Goal: Task Accomplishment & Management: Use online tool/utility

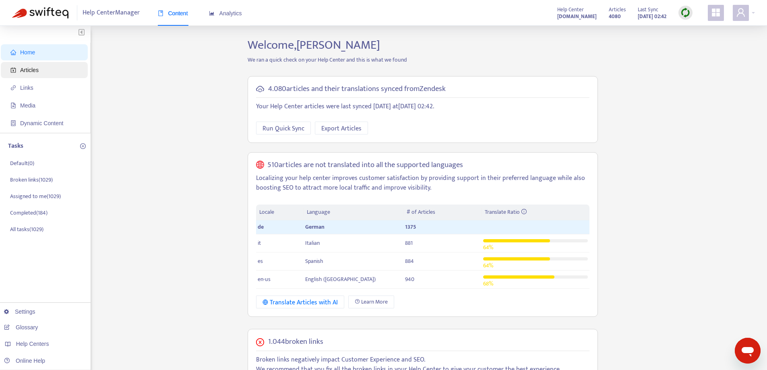
click at [27, 72] on span "Articles" at bounding box center [29, 70] width 19 height 6
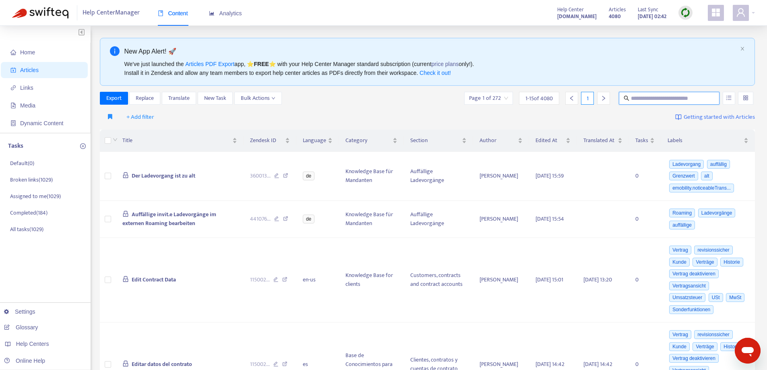
click at [649, 101] on input "text" at bounding box center [669, 98] width 77 height 9
paste input "**********"
type input "**********"
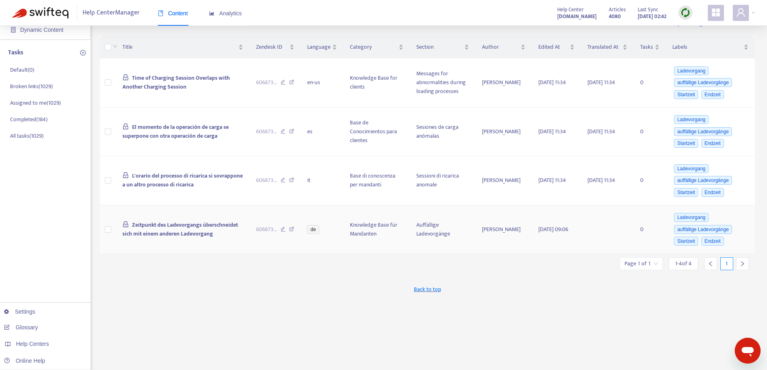
scroll to position [81, 0]
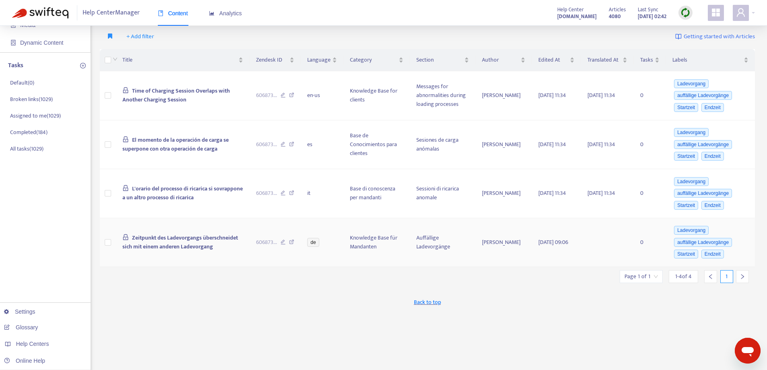
click at [104, 243] on td at bounding box center [108, 242] width 17 height 49
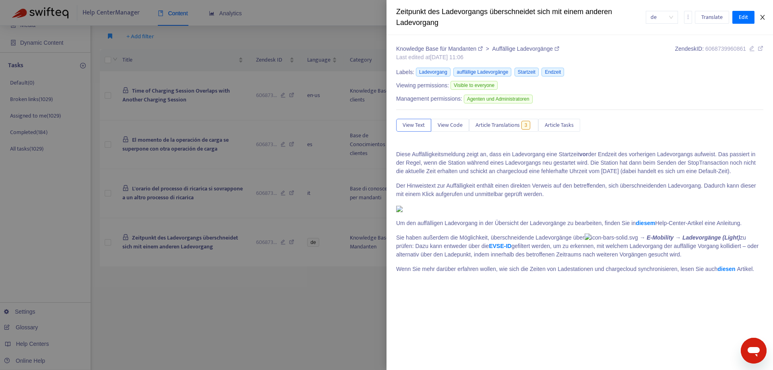
click at [760, 20] on icon "close" at bounding box center [762, 17] width 6 height 6
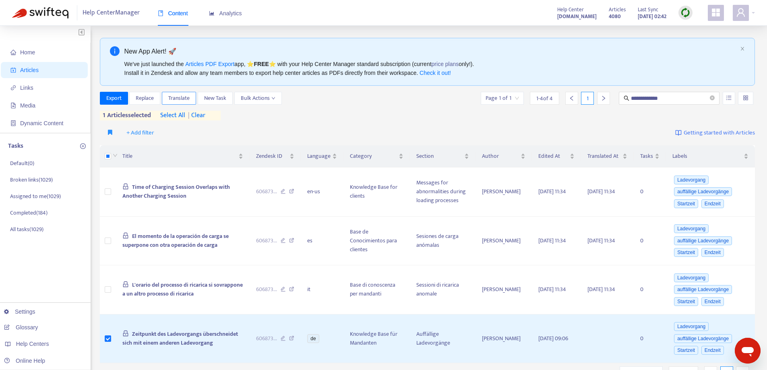
click at [181, 99] on span "Translate" at bounding box center [178, 98] width 21 height 9
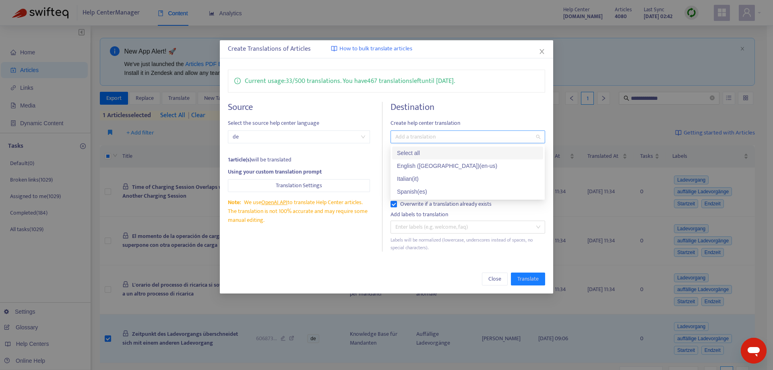
click at [454, 140] on div at bounding box center [463, 137] width 142 height 10
click at [453, 157] on div "Select all" at bounding box center [467, 153] width 141 height 9
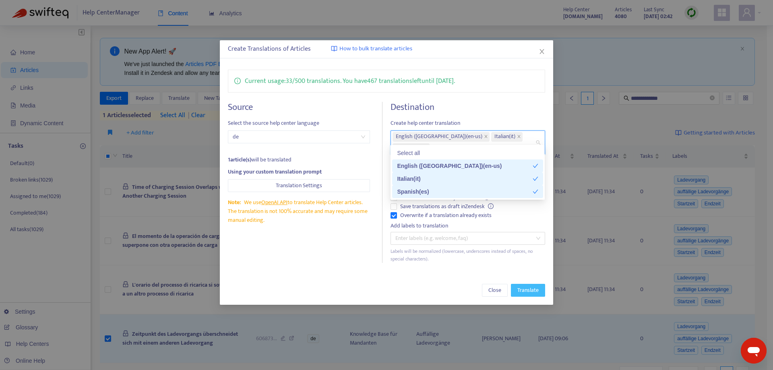
click at [520, 286] on span "Translate" at bounding box center [527, 290] width 21 height 9
